Goal: Use online tool/utility: Utilize a website feature to perform a specific function

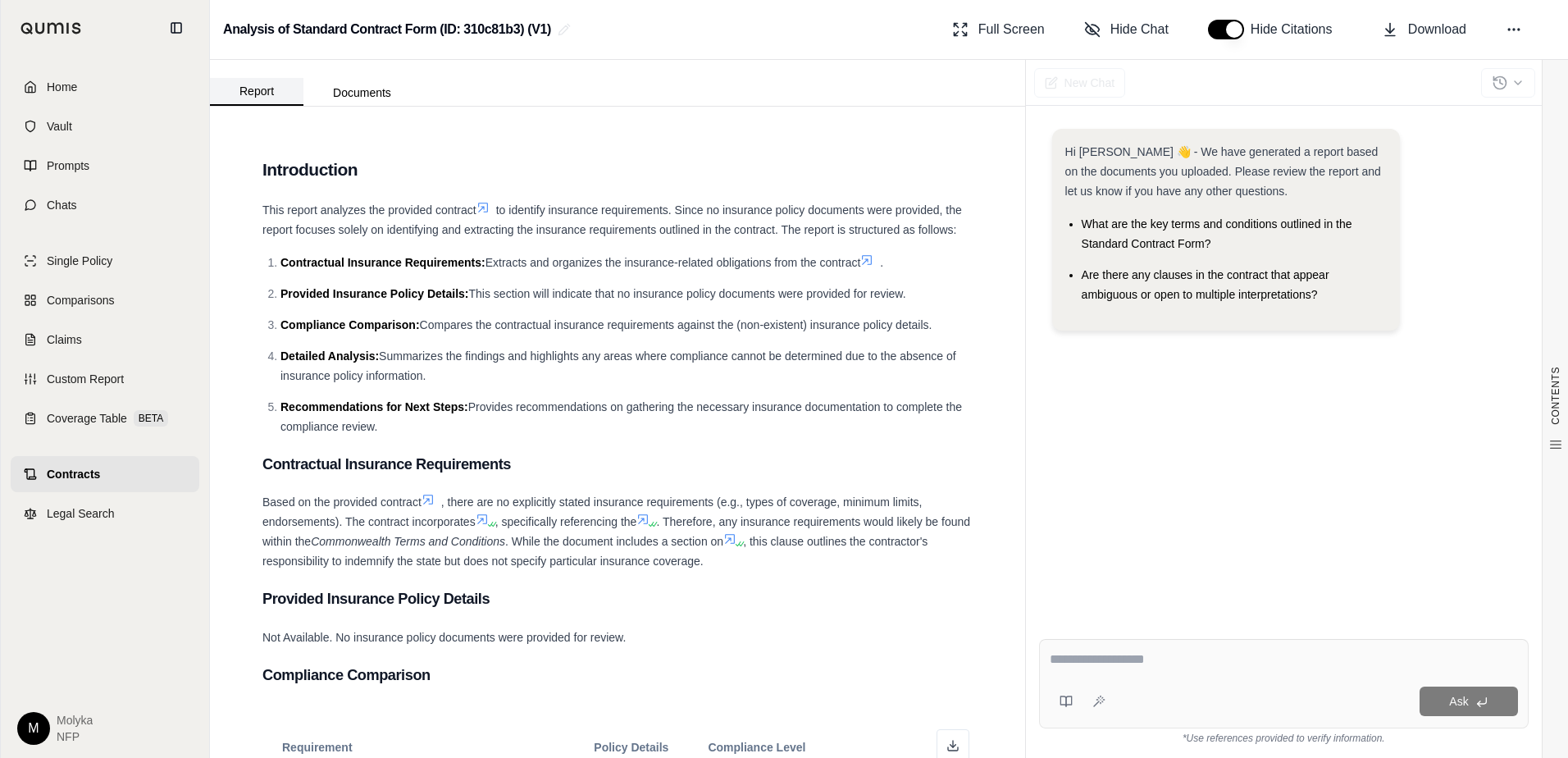
scroll to position [777, 0]
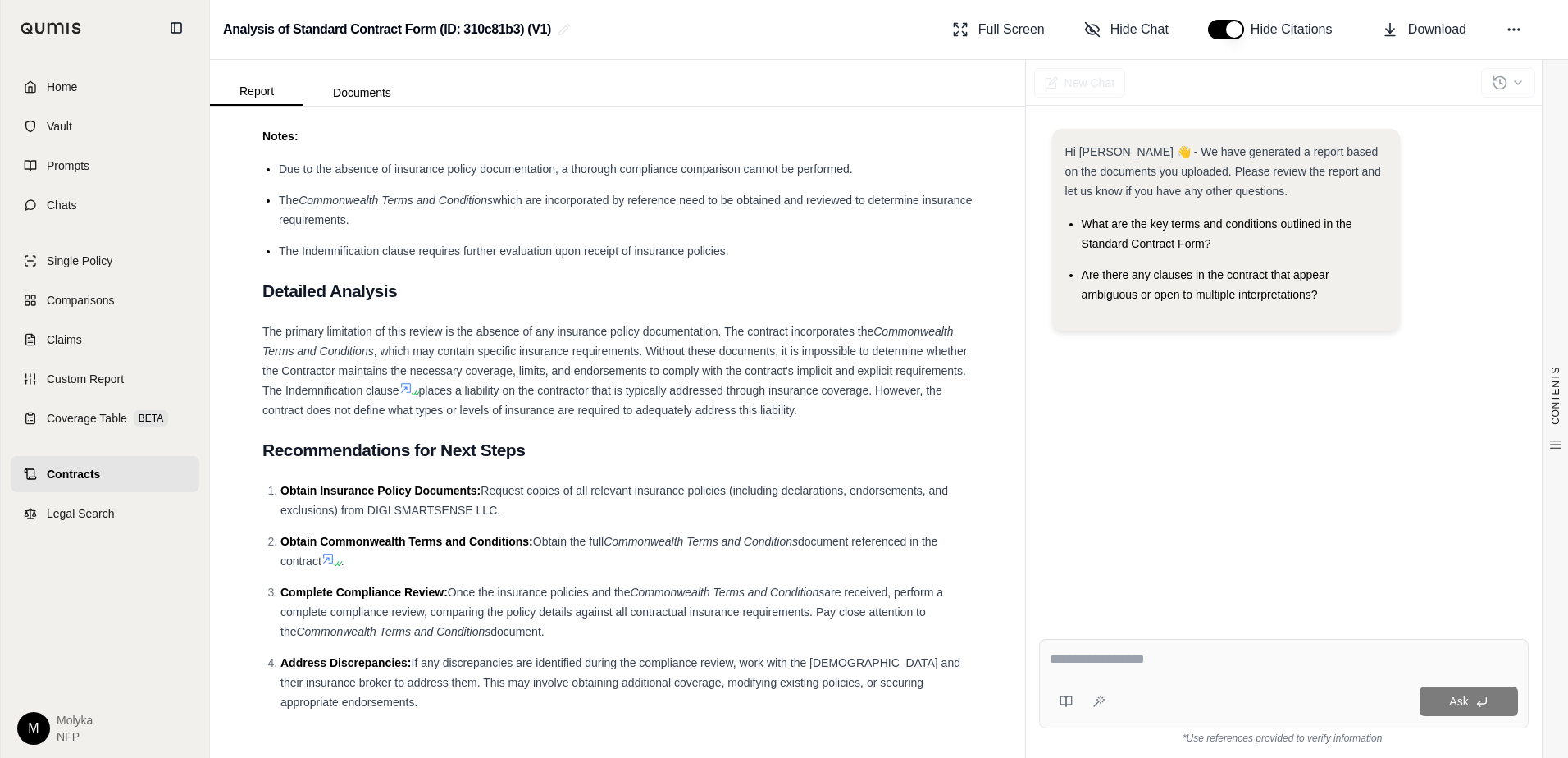
click at [1238, 673] on div at bounding box center [1283, 662] width 468 height 25
click at [1163, 662] on textarea at bounding box center [1283, 658] width 468 height 19
click at [61, 87] on span "Home" at bounding box center [62, 87] width 30 height 17
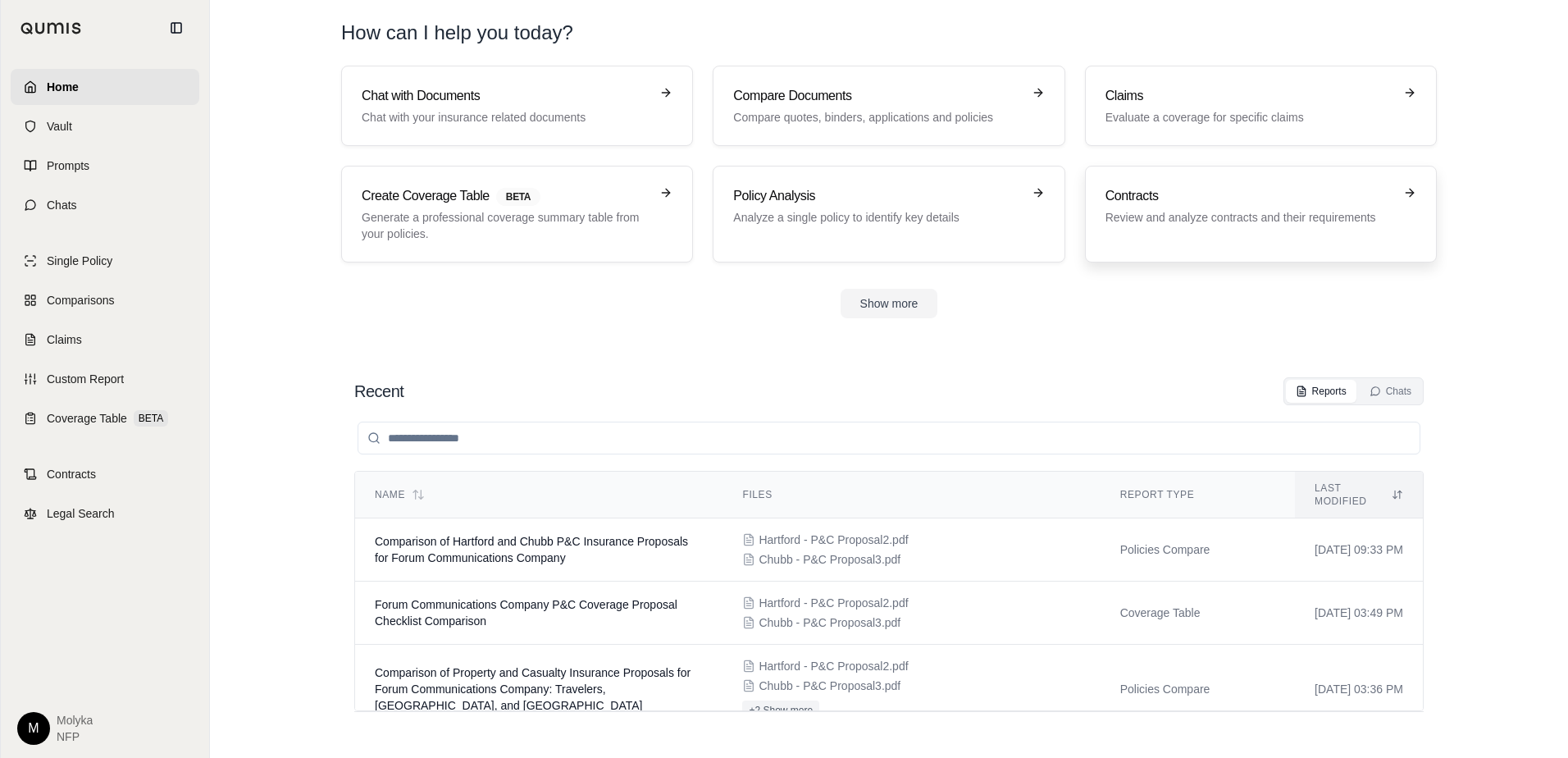
click at [1232, 208] on div "Contracts Review and analyze contracts and their requirements" at bounding box center [1250, 205] width 288 height 39
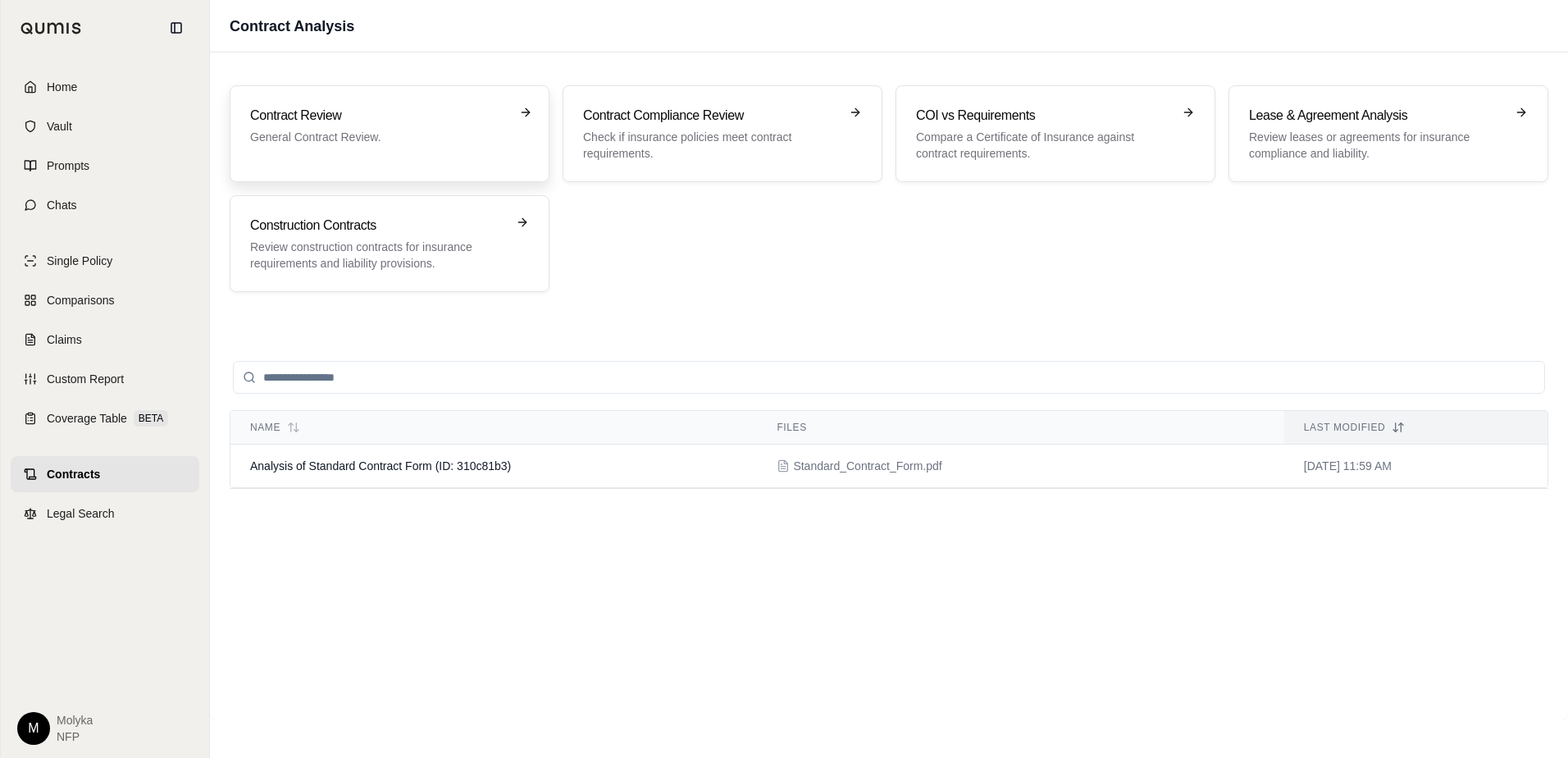
click at [403, 129] on p "General Contract Review." at bounding box center [378, 137] width 255 height 17
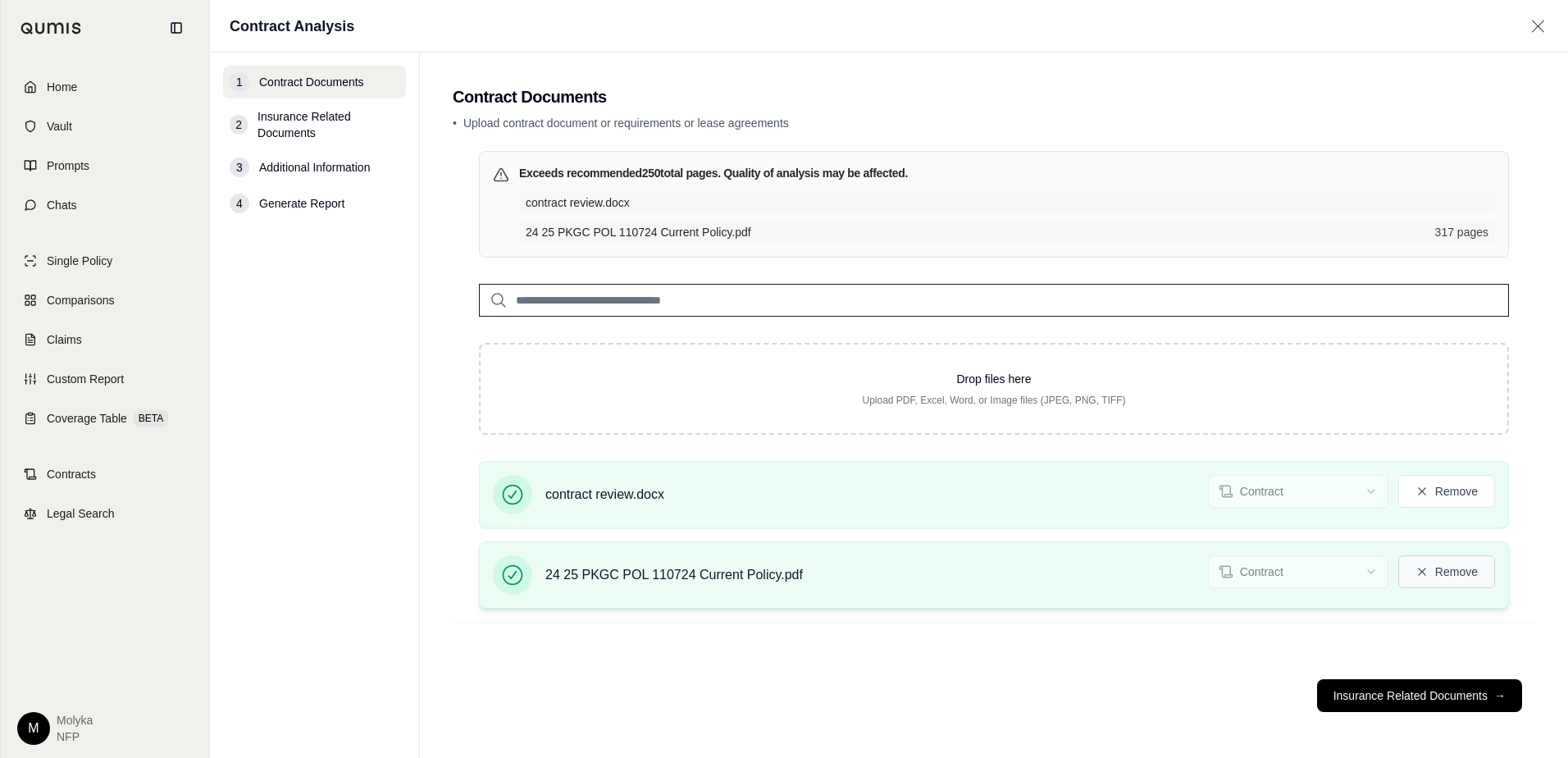
click at [1456, 570] on button "Remove" at bounding box center [1447, 571] width 97 height 33
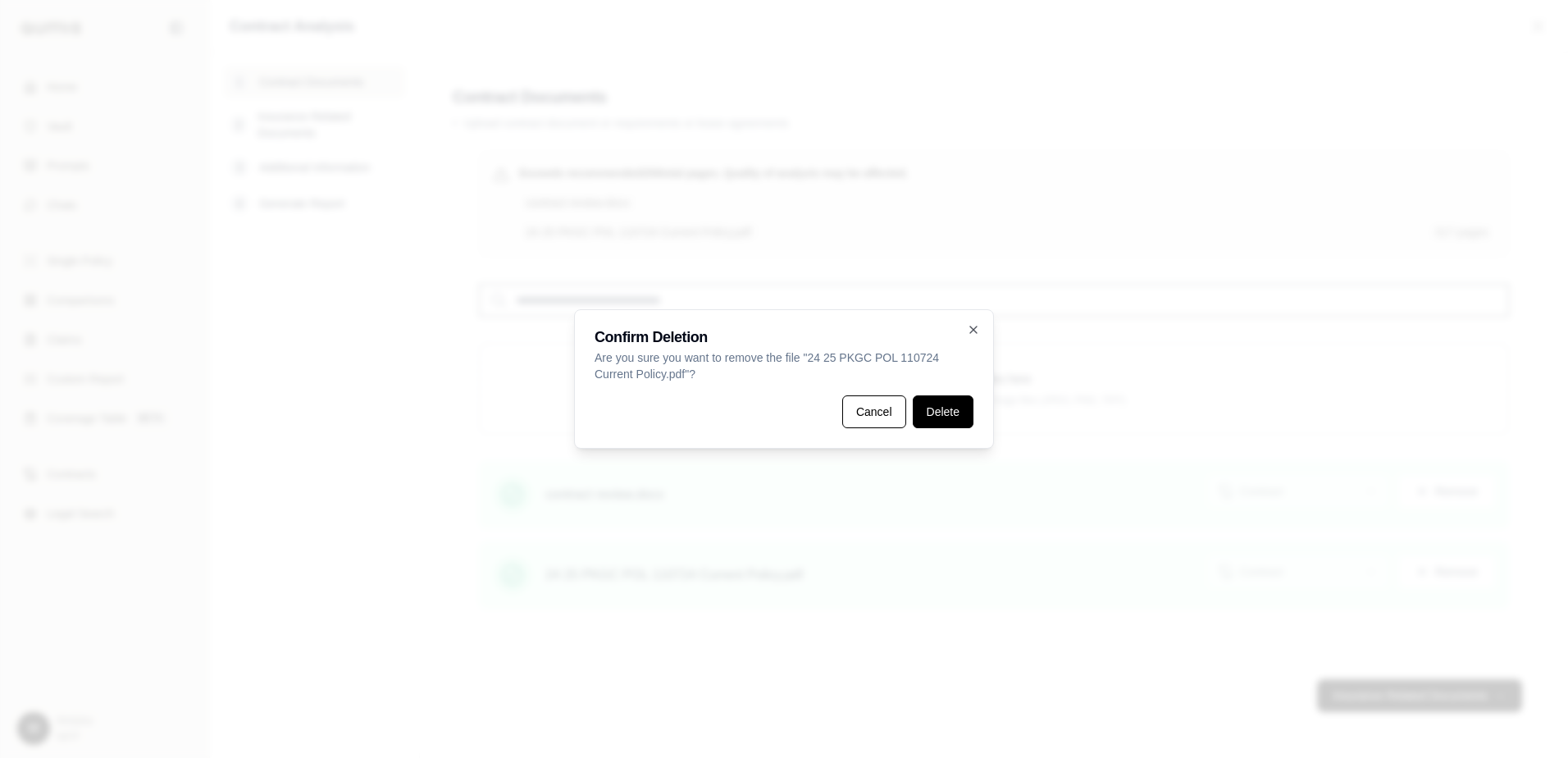
click at [937, 415] on button "Delete" at bounding box center [943, 411] width 60 height 33
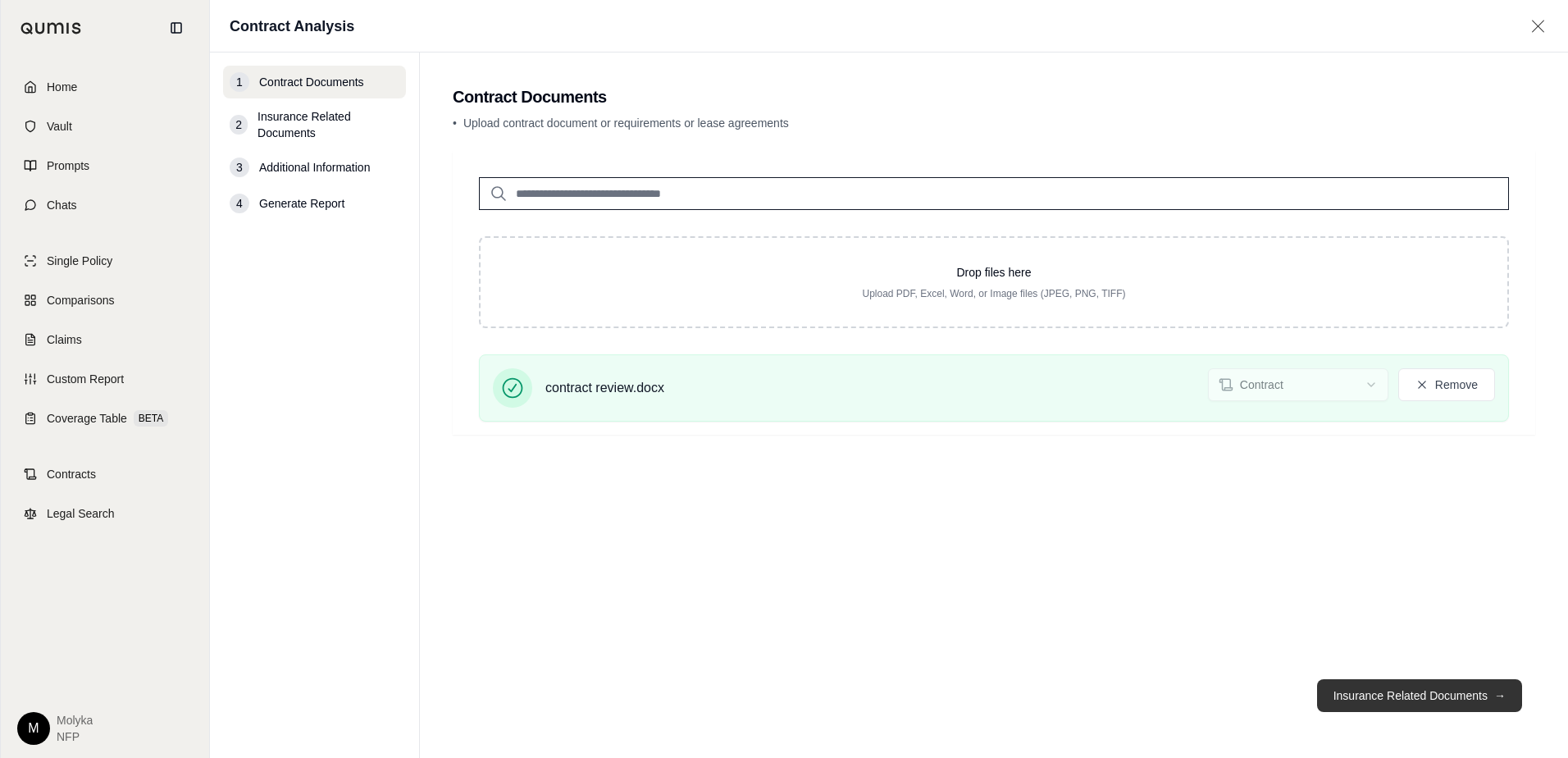
click at [1428, 694] on button "Insurance Related Documents →" at bounding box center [1419, 695] width 205 height 33
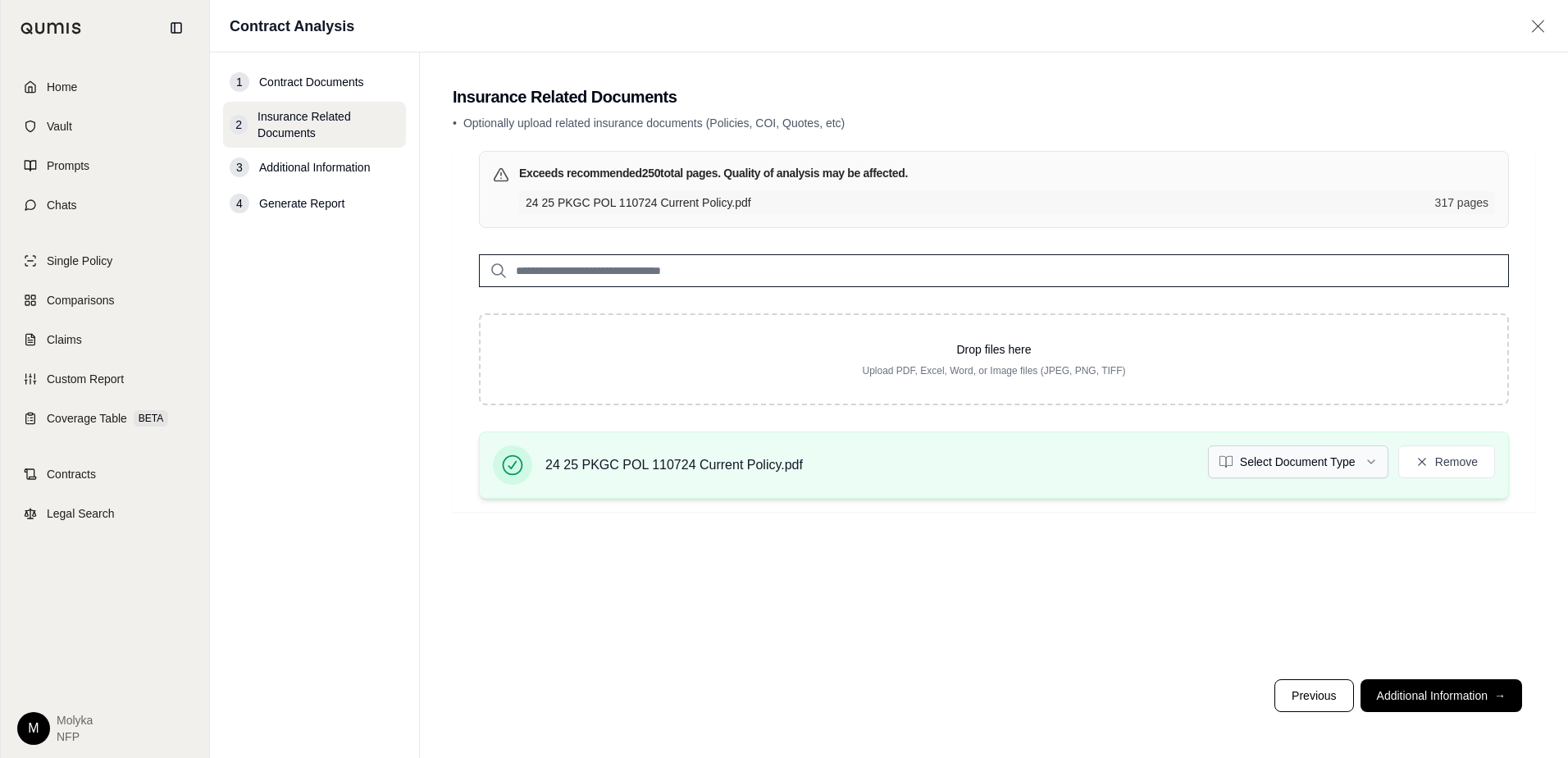
click at [1366, 461] on html "Home Vault Prompts Chats Single Policy Comparisons Claims Custom Report Coverag…" at bounding box center [784, 379] width 1568 height 758
click at [1446, 688] on button "Additional Information →" at bounding box center [1441, 695] width 162 height 33
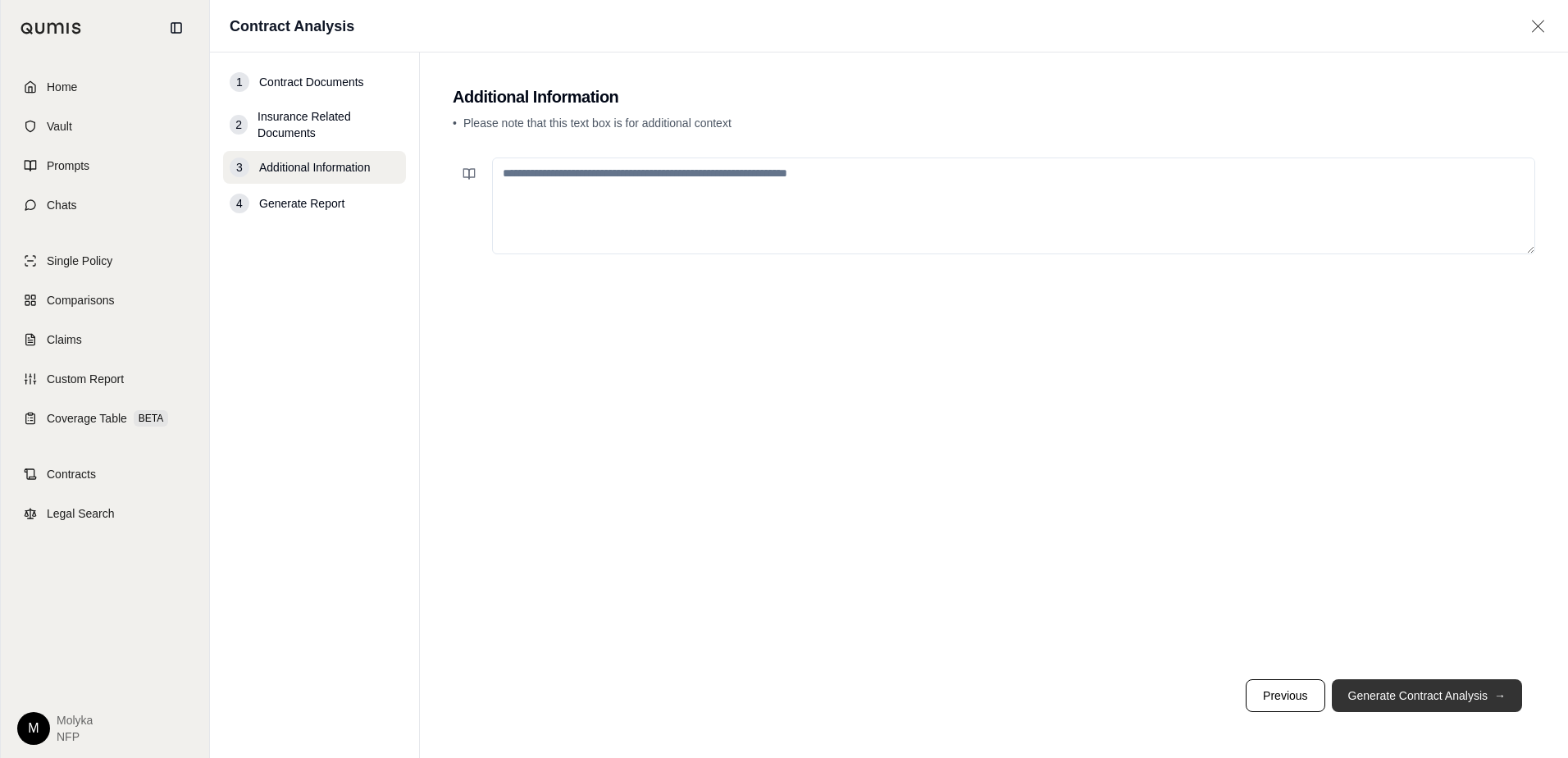
click at [1420, 691] on button "Generate Contract Analysis →" at bounding box center [1426, 695] width 190 height 33
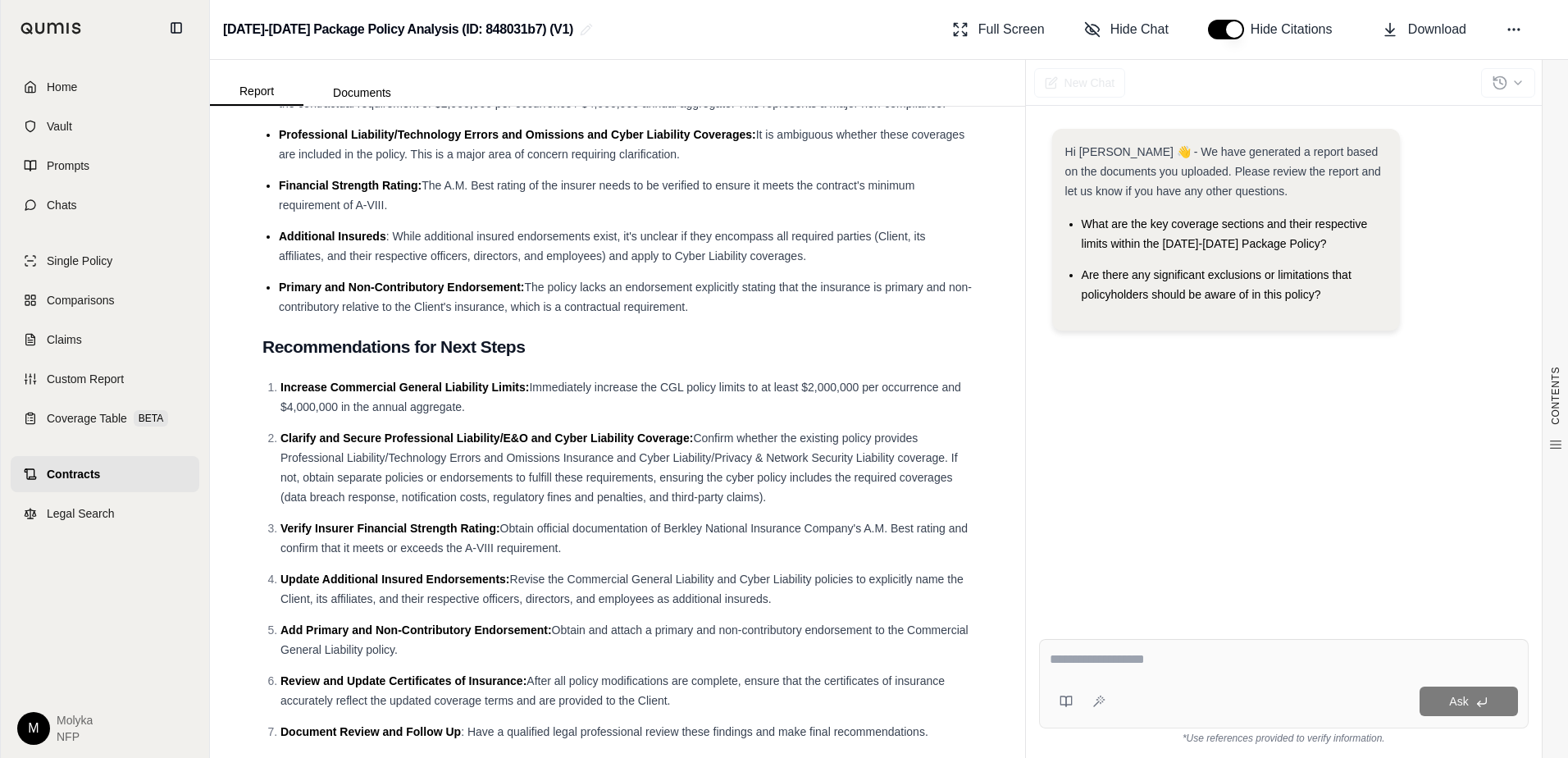
scroll to position [4127, 0]
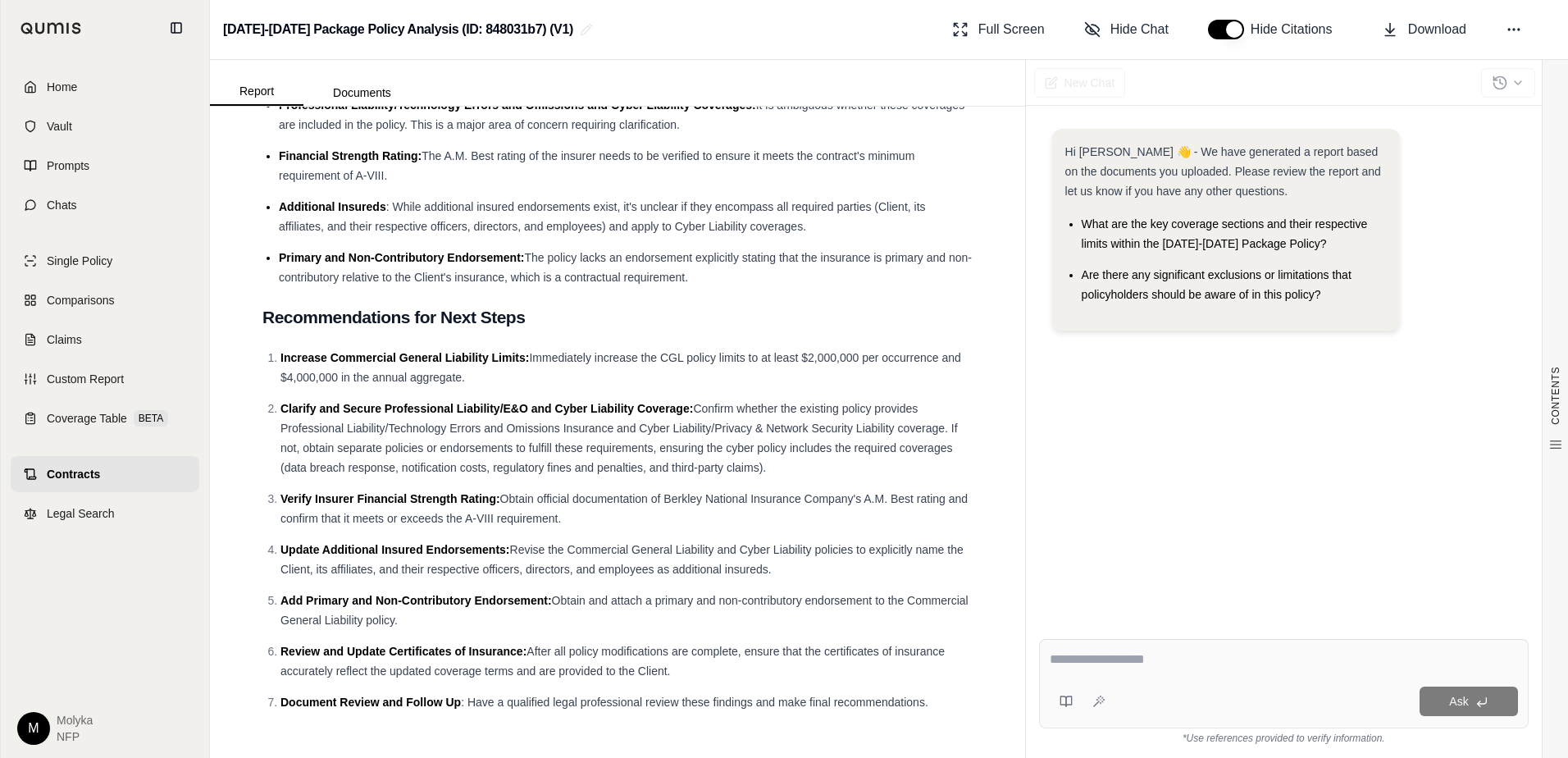
click at [1150, 667] on textarea at bounding box center [1283, 658] width 468 height 19
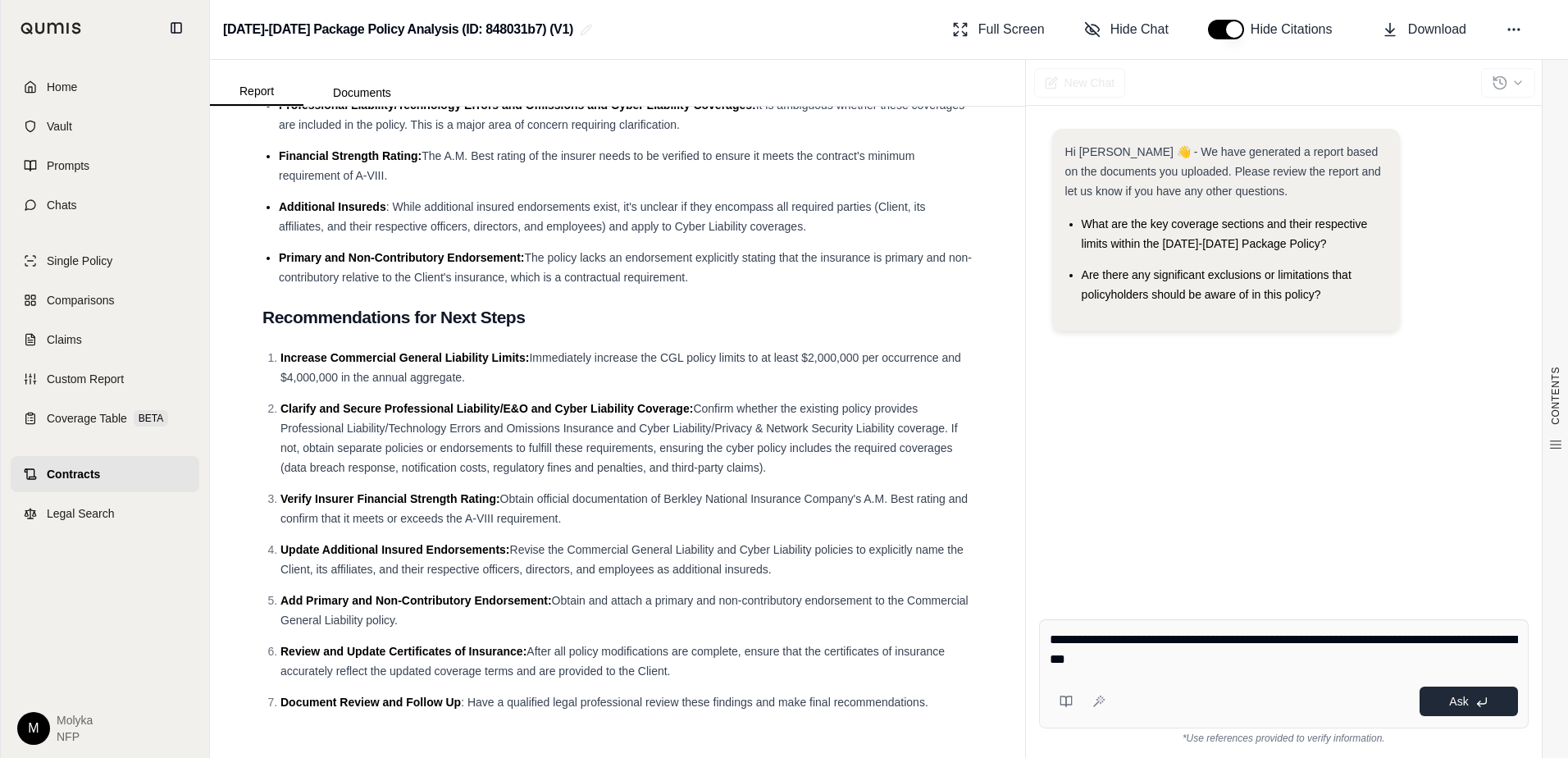
type textarea "**********"
click at [1472, 698] on button "Ask" at bounding box center [1468, 700] width 98 height 29
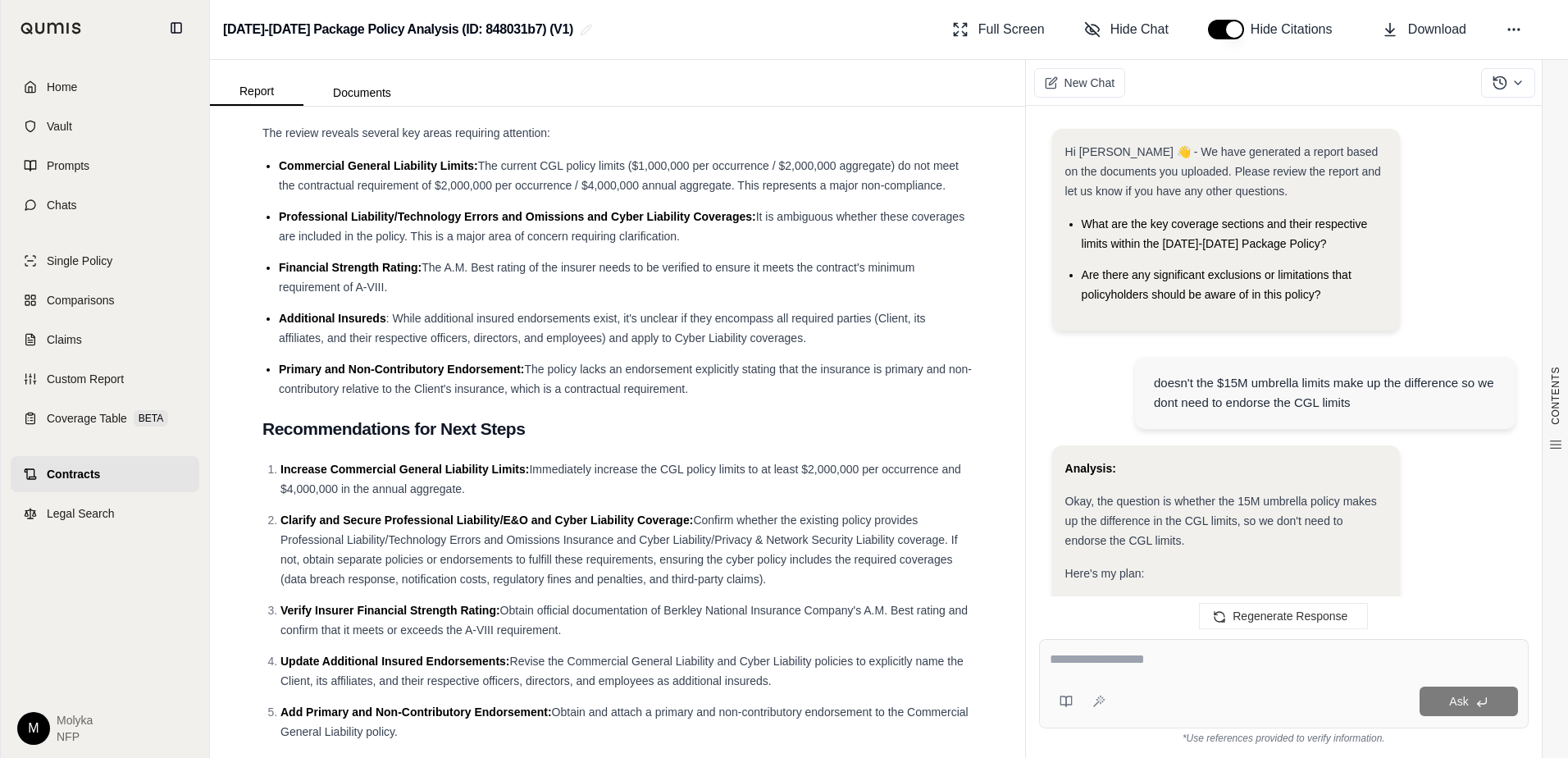
scroll to position [1738, 0]
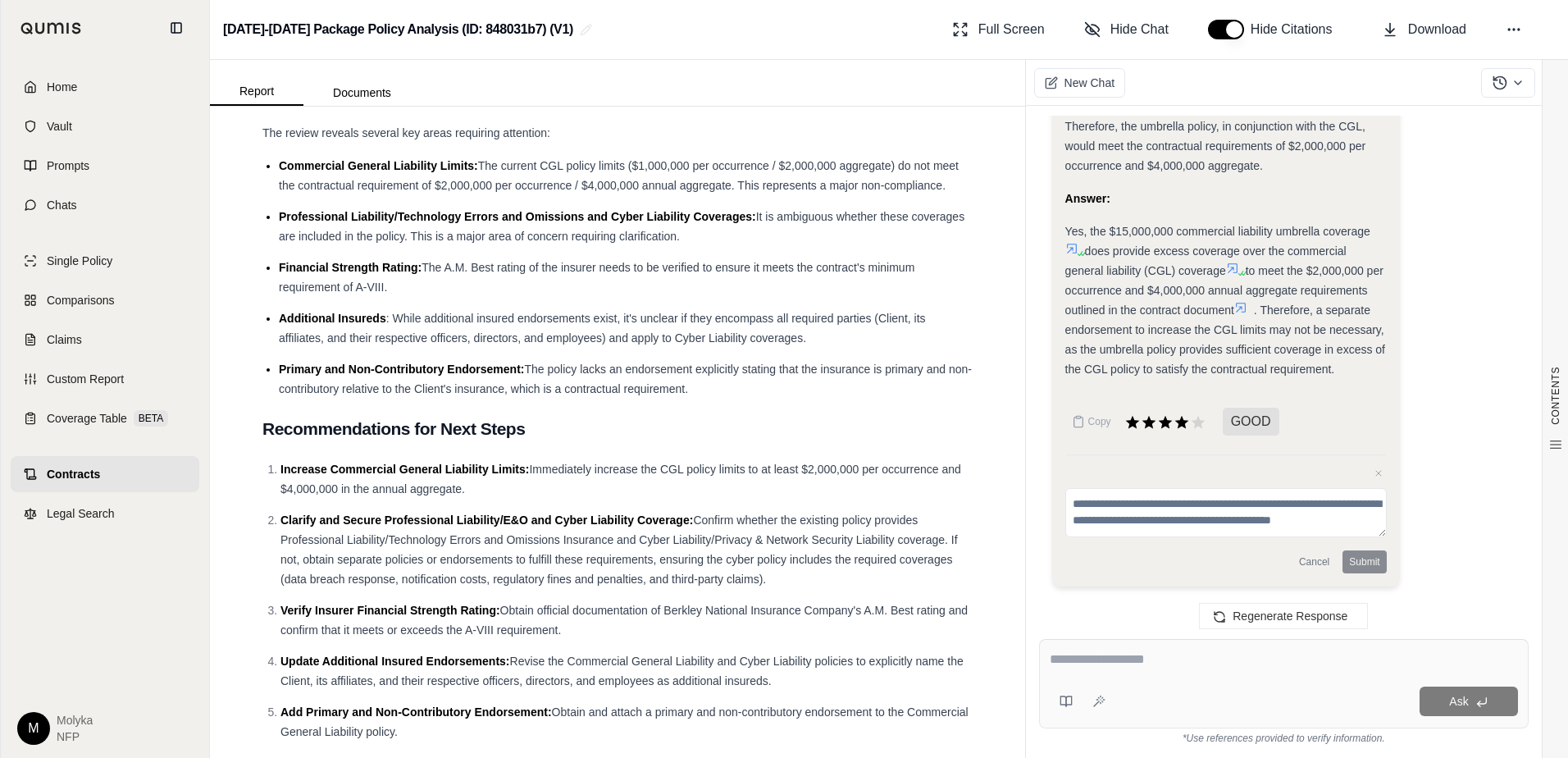
click at [1114, 673] on div at bounding box center [1283, 662] width 468 height 25
click at [1153, 665] on textarea at bounding box center [1283, 658] width 468 height 19
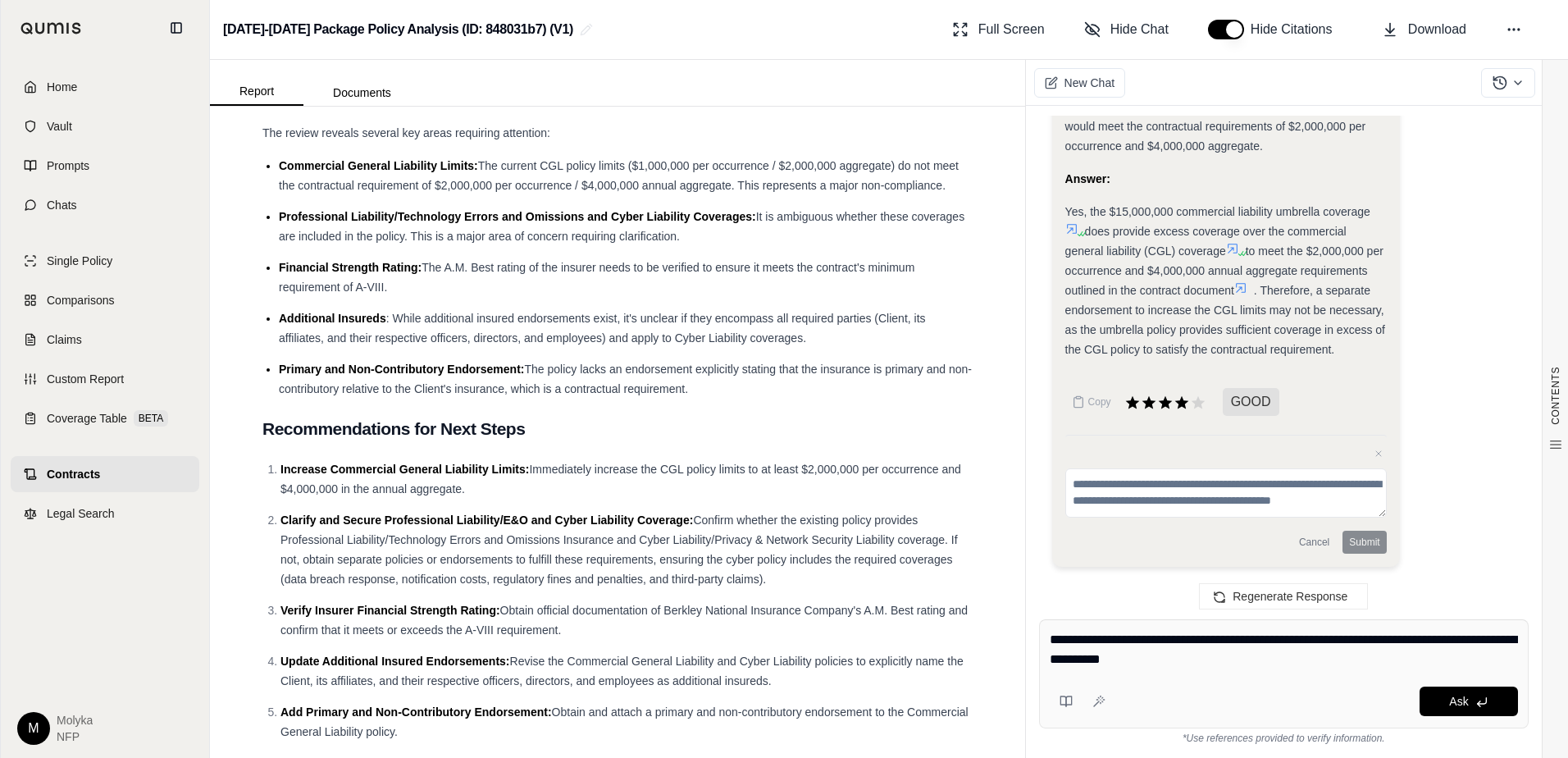
type textarea "**********"
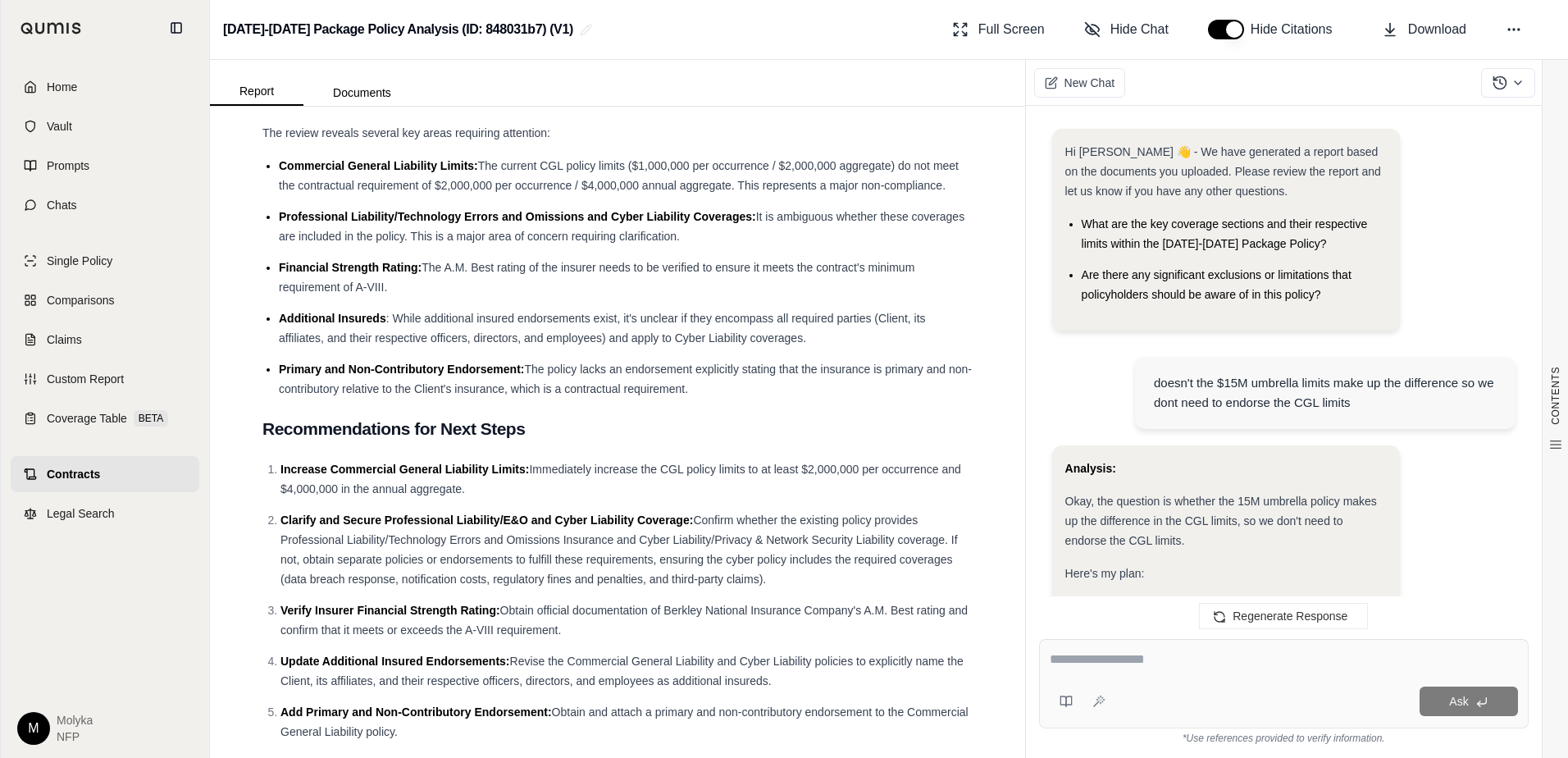
scroll to position [8640, 0]
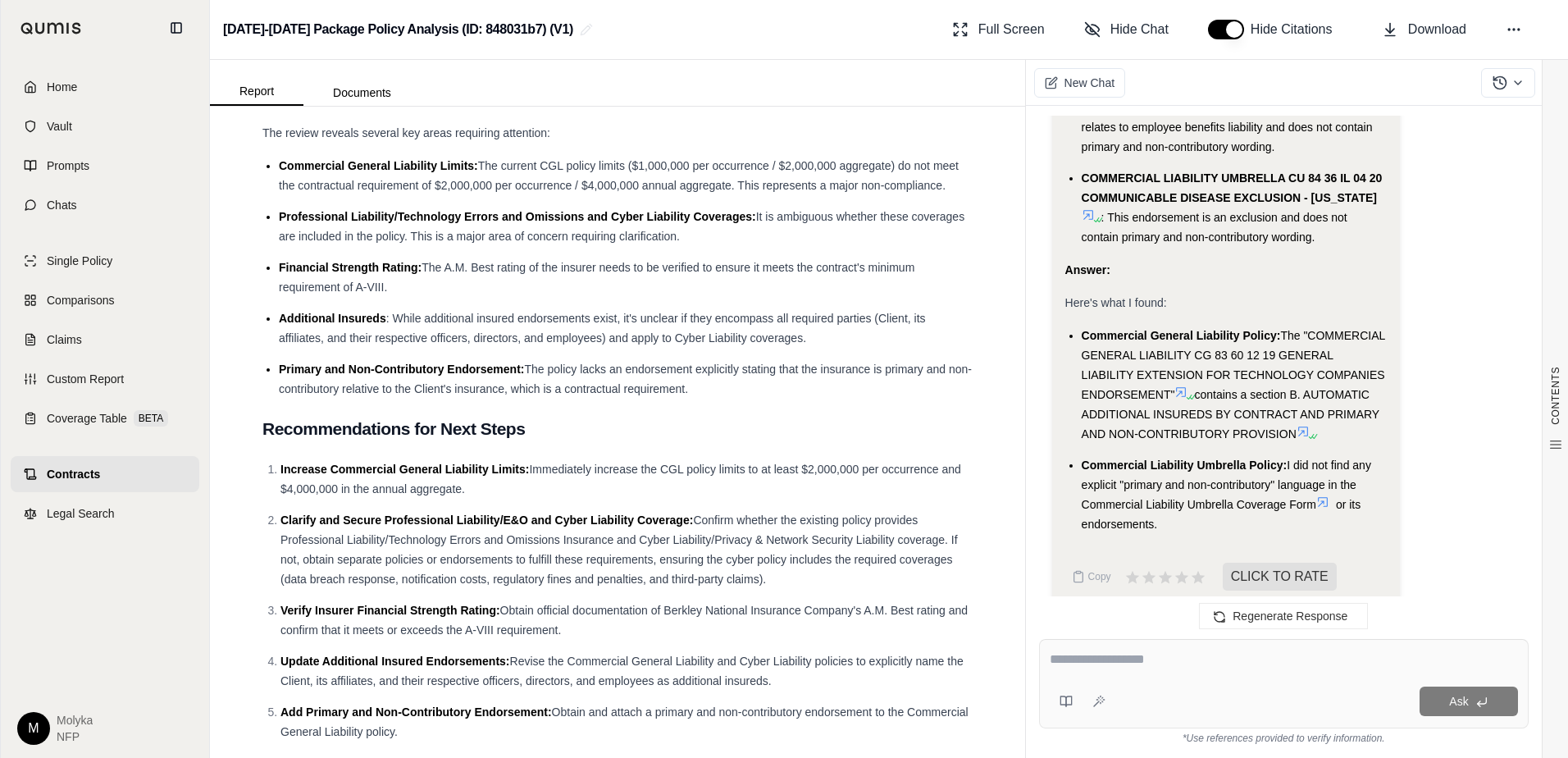
click at [1269, 388] on span "contains a section B. AUTOMATIC ADDITIONAL INSUREDS BY CONTRACT AND PRIMARY AND…" at bounding box center [1230, 414] width 297 height 53
click at [1297, 425] on icon at bounding box center [1303, 431] width 13 height 13
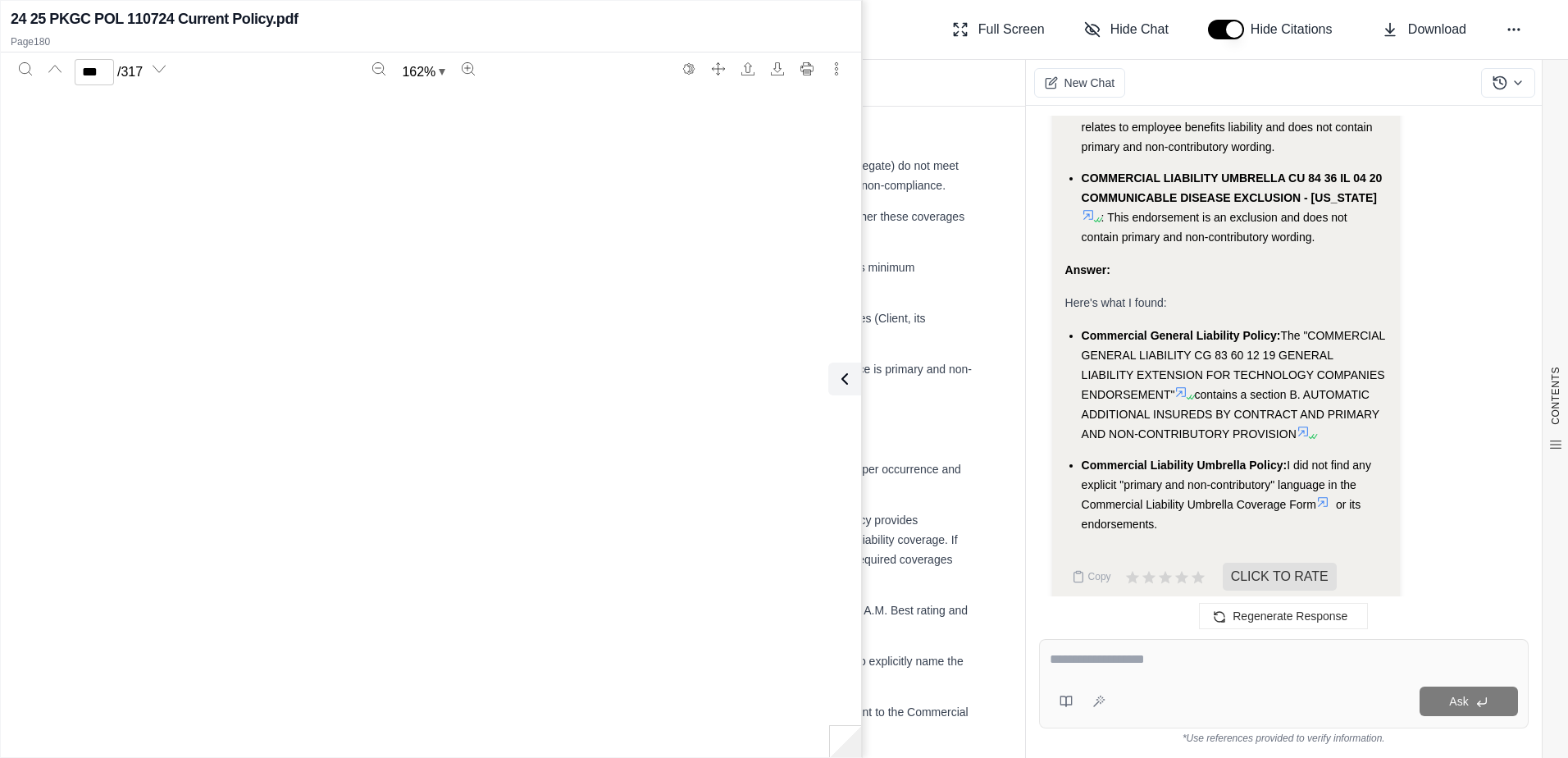
scroll to position [188632, 0]
type input "***"
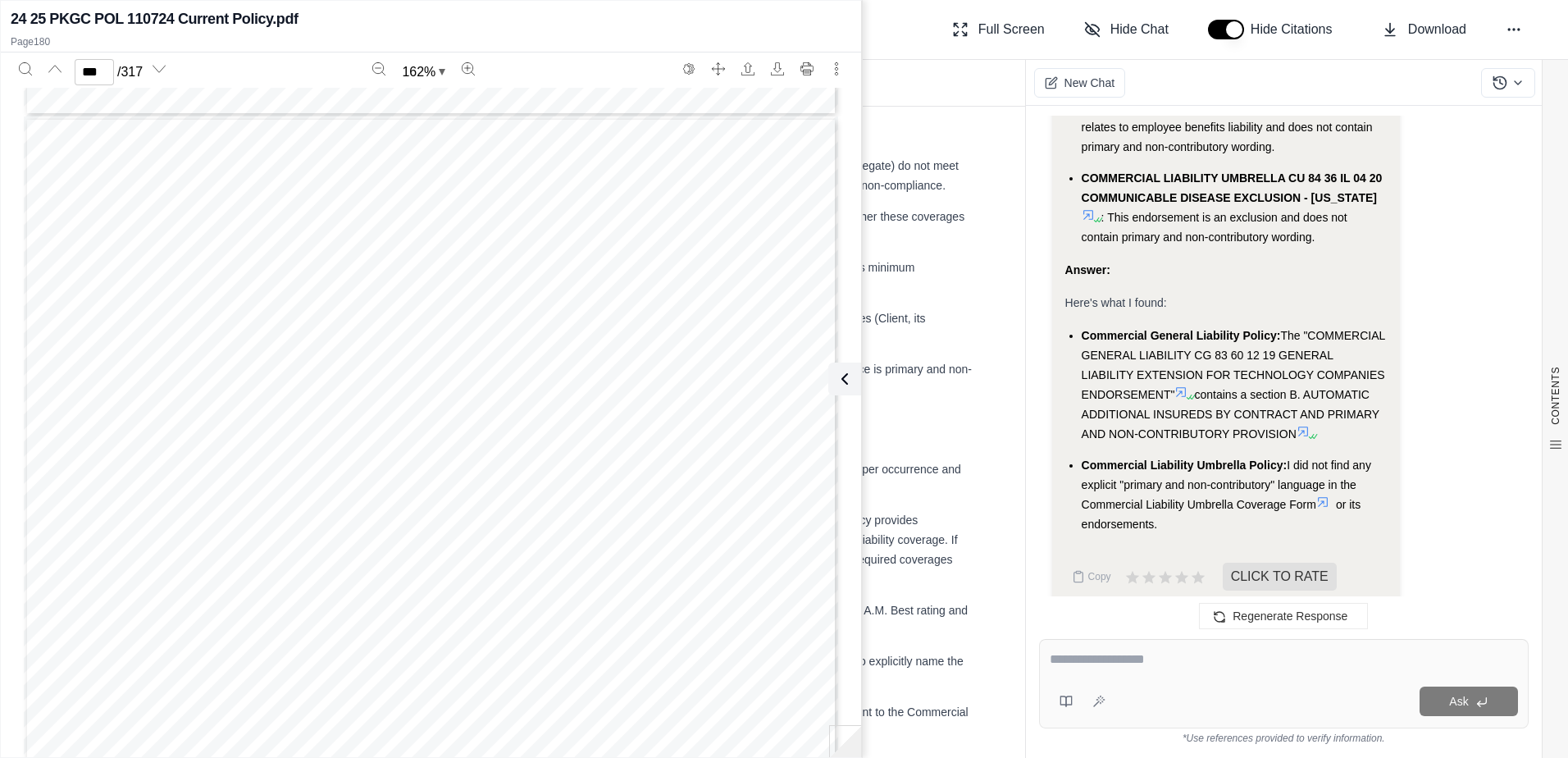
scroll to position [188550, 0]
click at [978, 241] on div "CONTENTS Table of Contents Introduction Contractual Insurance Require... Provid…" at bounding box center [617, 431] width 815 height 651
click at [949, 382] on ul "Commercial General Liability Limits: The current CGL policy limits ($1,000,000 …" at bounding box center [617, 277] width 710 height 243
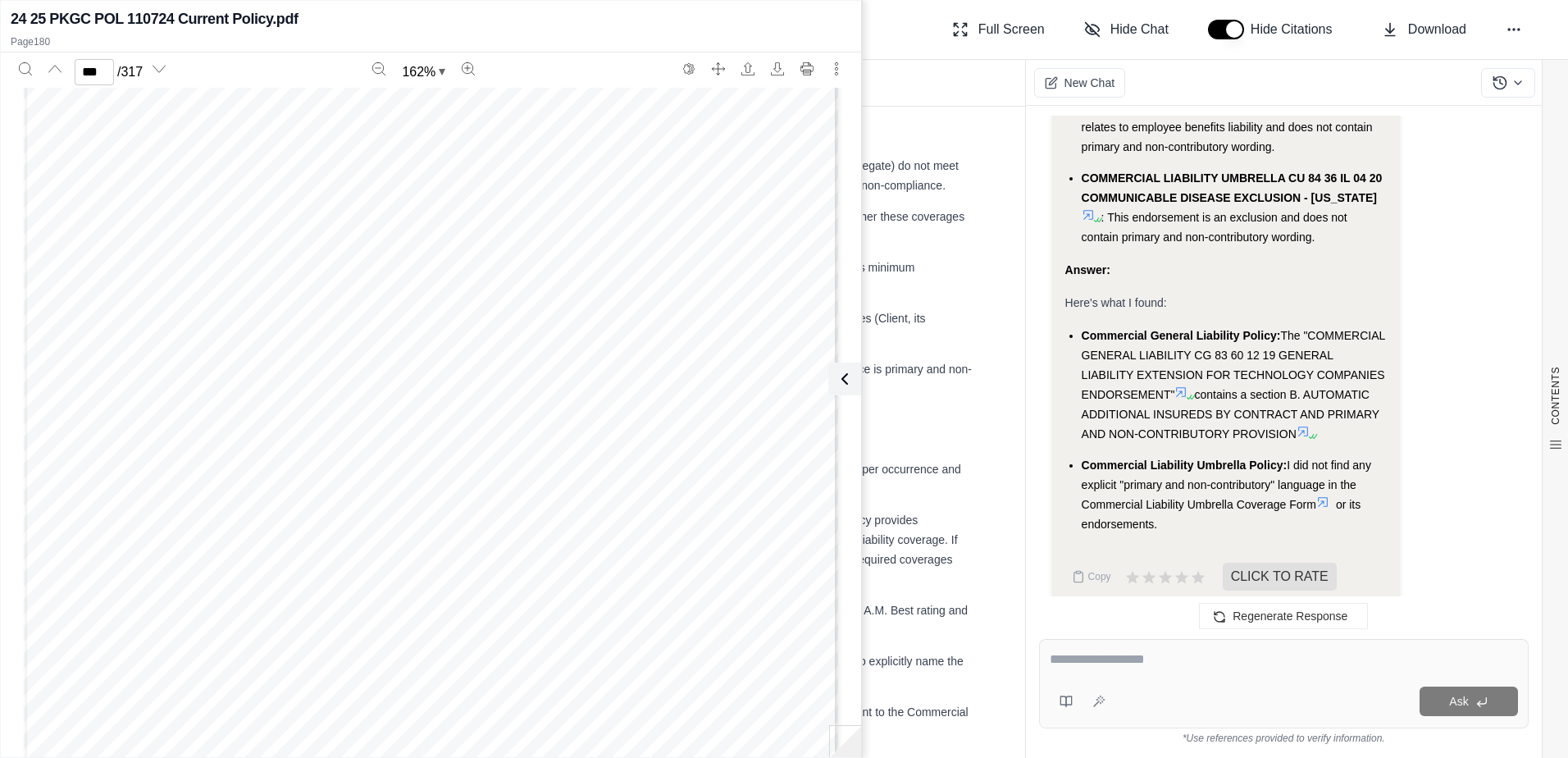
click at [843, 379] on icon at bounding box center [844, 379] width 19 height 19
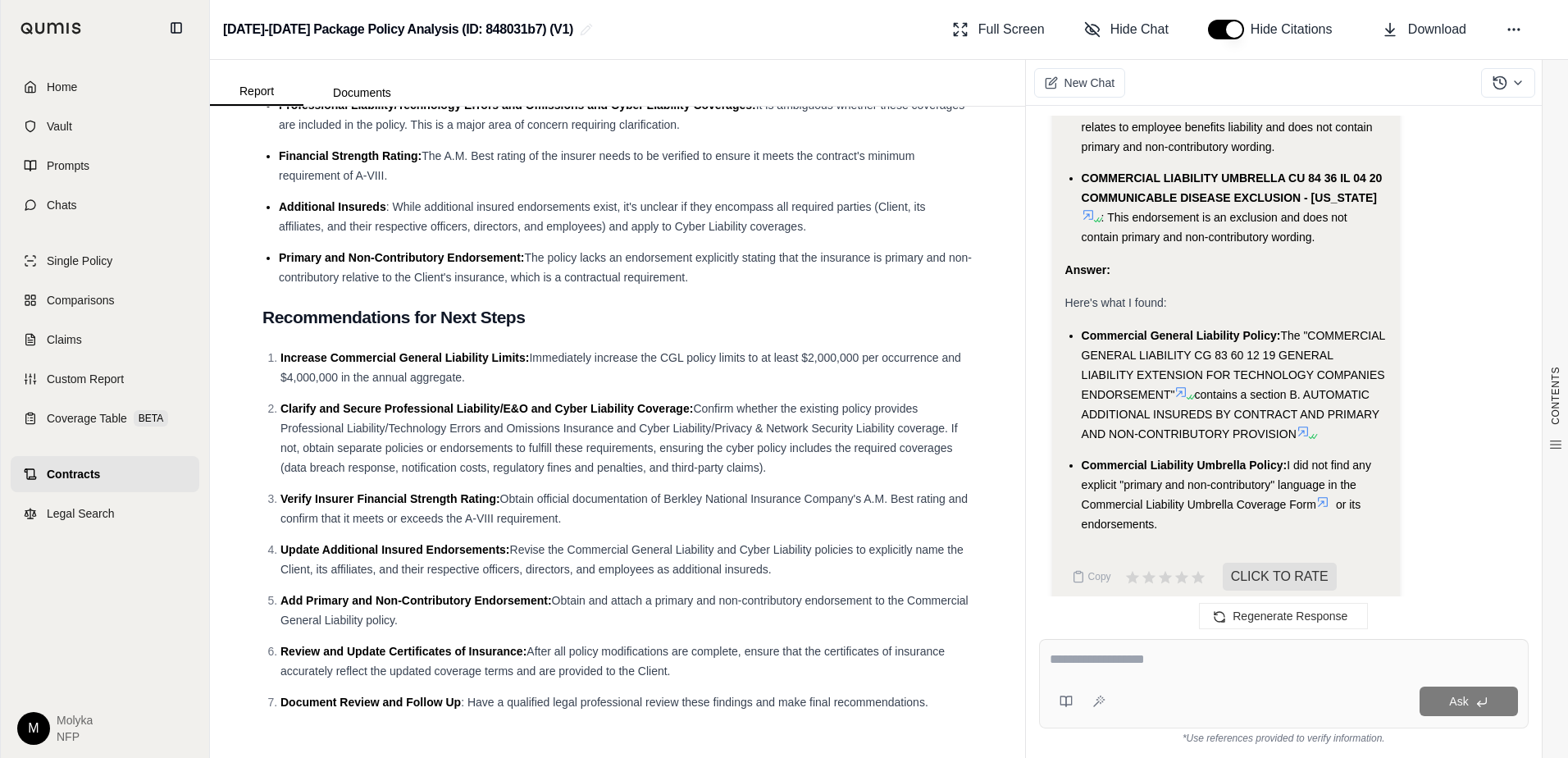
scroll to position [4127, 0]
click at [59, 86] on span "Home" at bounding box center [62, 87] width 30 height 17
